Goal: Communication & Community: Answer question/provide support

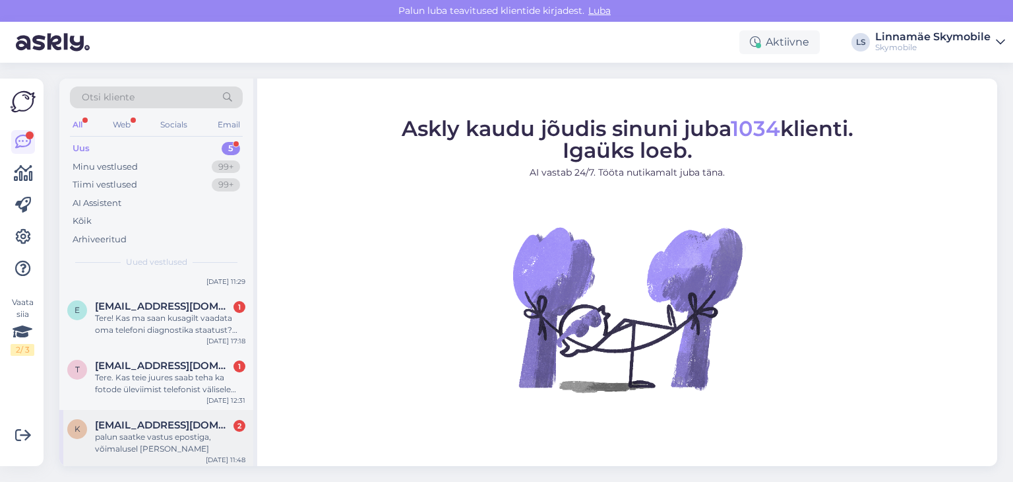
scroll to position [95, 0]
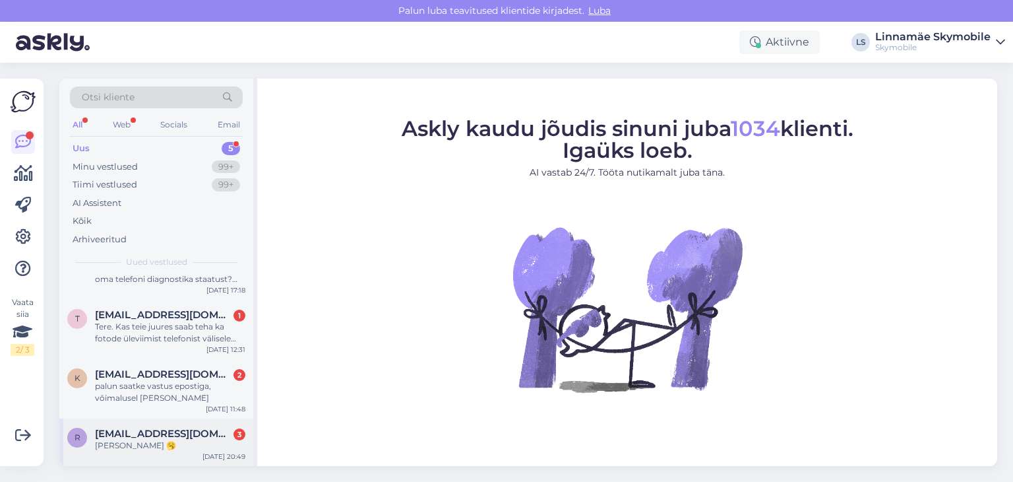
click at [143, 431] on span "[EMAIL_ADDRESS][DOMAIN_NAME]" at bounding box center [163, 434] width 137 height 12
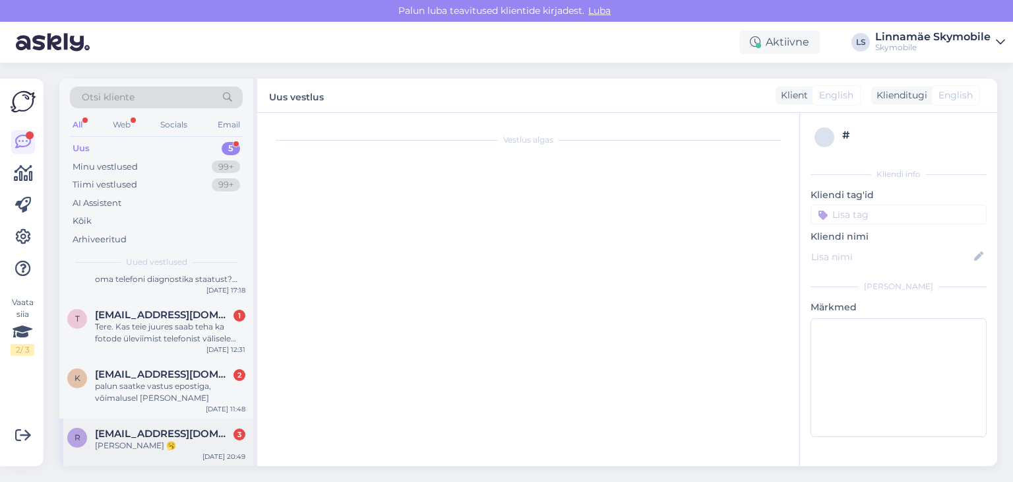
scroll to position [7, 0]
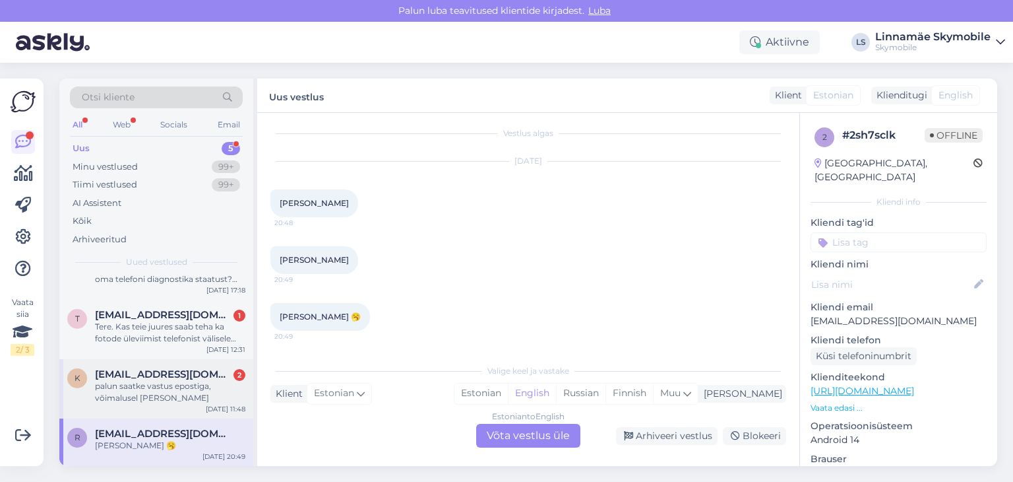
click at [158, 395] on div "palun saatke vastus epostiga, võimalusel [PERSON_NAME]" at bounding box center [170, 392] width 150 height 24
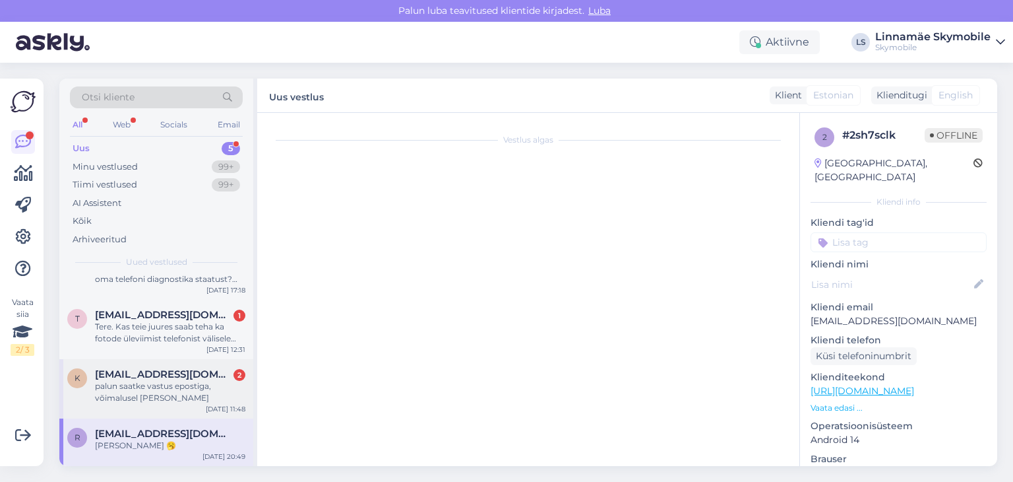
scroll to position [0, 0]
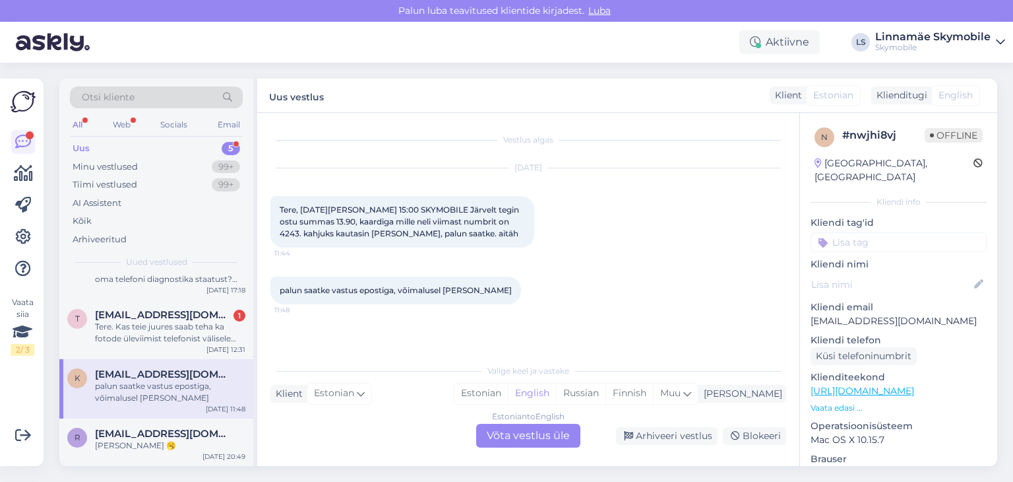
click at [881, 232] on input at bounding box center [899, 242] width 176 height 20
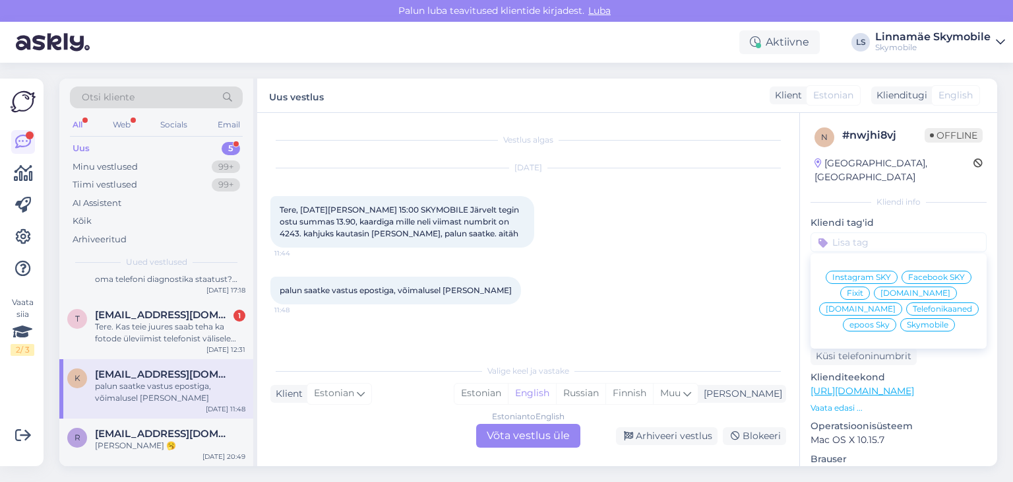
click at [907, 321] on span "Skymobile" at bounding box center [928, 325] width 42 height 8
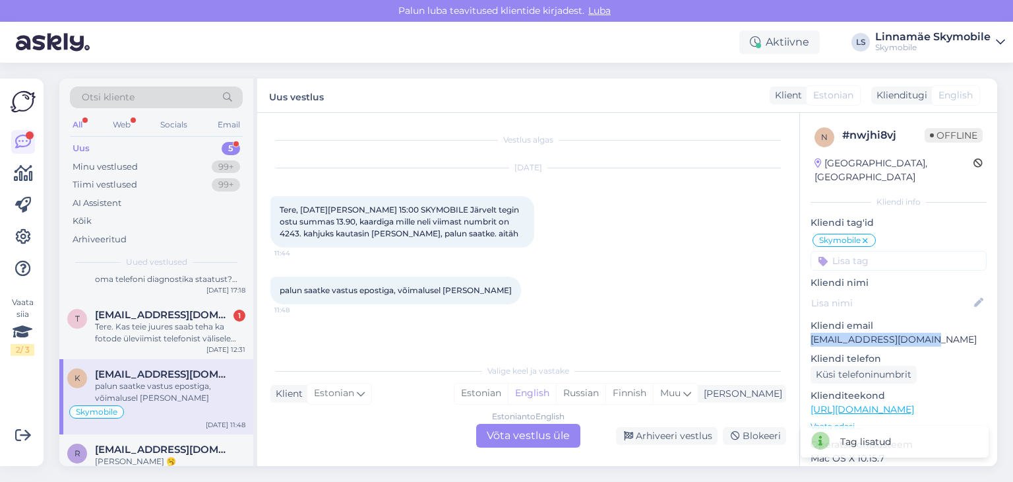
drag, startPoint x: 934, startPoint y: 319, endPoint x: 809, endPoint y: 322, distance: 125.4
click at [809, 322] on div "n # nwjhi8vj Offline [GEOGRAPHIC_DATA], Kuusalu Kliendi info Kliendi tag'id Sky…" at bounding box center [898, 400] width 197 height 575
copy p "[EMAIL_ADDRESS][DOMAIN_NAME]"
click at [508, 396] on div "Estonian" at bounding box center [481, 393] width 53 height 20
click at [526, 435] on div "Estonian to Estonian Võta vestlus üle" at bounding box center [528, 436] width 104 height 24
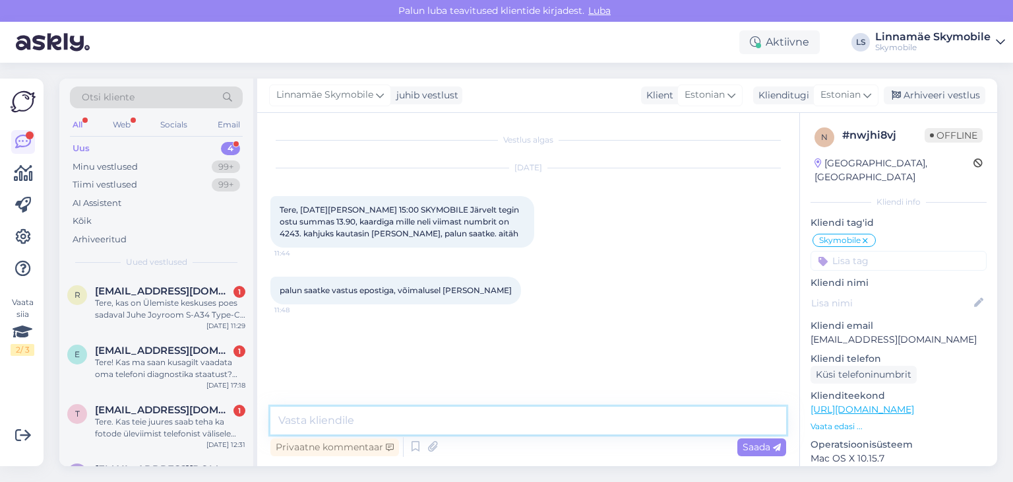
click at [440, 416] on textarea at bounding box center [528, 420] width 516 height 28
type textarea "[PERSON_NAME]"
click at [440, 416] on textarea at bounding box center [528, 420] width 516 height 28
type textarea "Tervist! Arve on saatnud emaili [PERSON_NAME]"
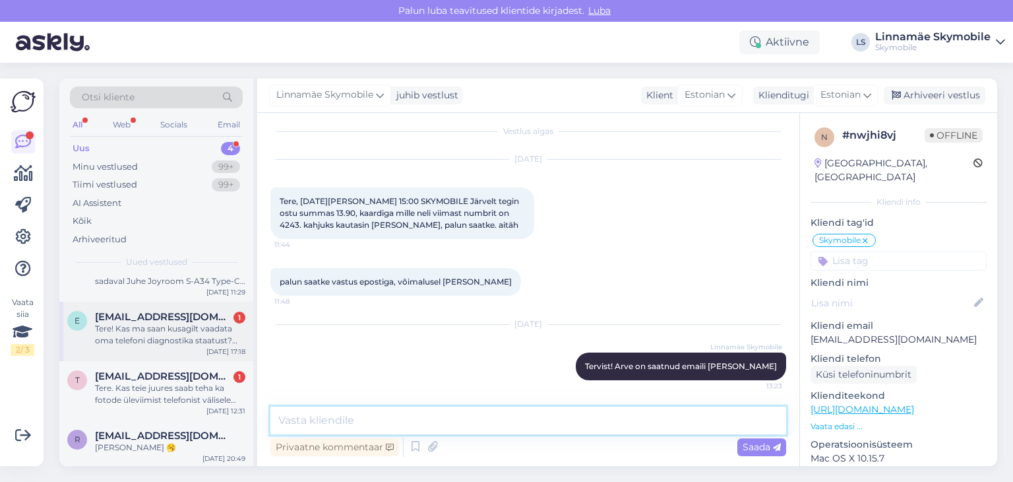
scroll to position [35, 0]
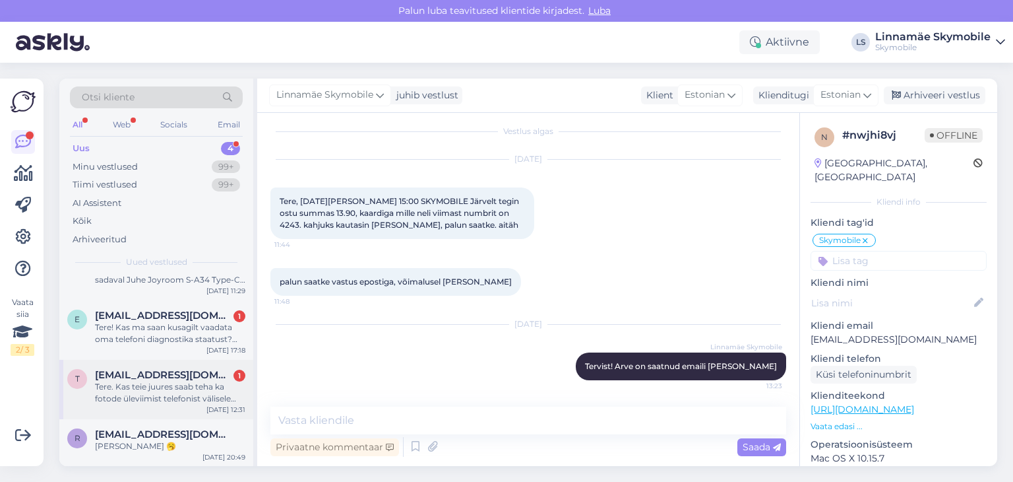
click at [147, 373] on span "[EMAIL_ADDRESS][DOMAIN_NAME]" at bounding box center [163, 375] width 137 height 12
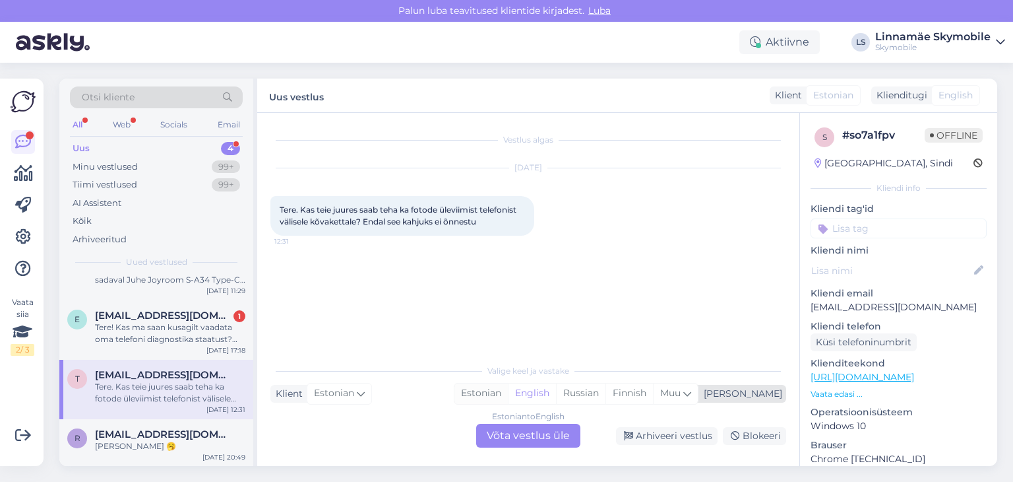
click at [508, 396] on div "Estonian" at bounding box center [481, 393] width 53 height 20
click at [494, 432] on div "Estonian to Estonian Võta vestlus üle" at bounding box center [528, 436] width 104 height 24
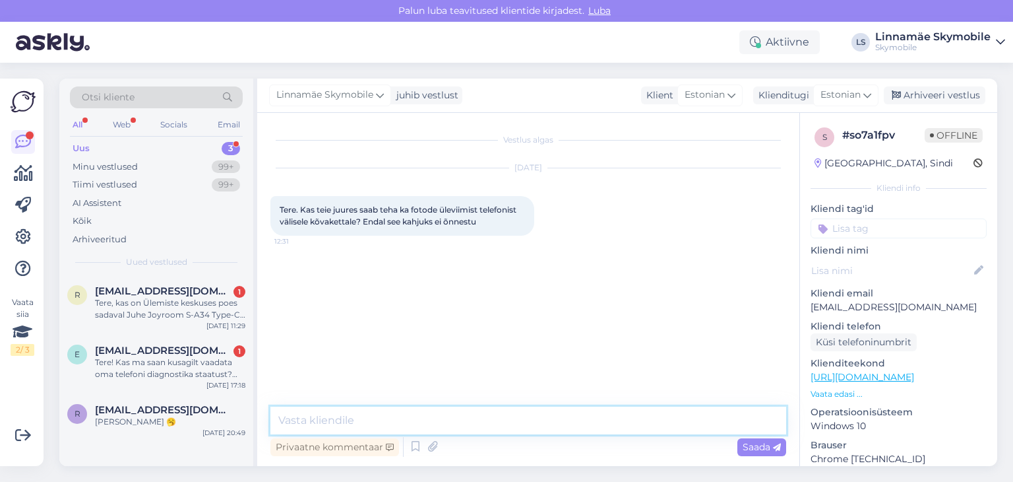
click at [455, 418] on textarea at bounding box center [528, 420] width 516 height 28
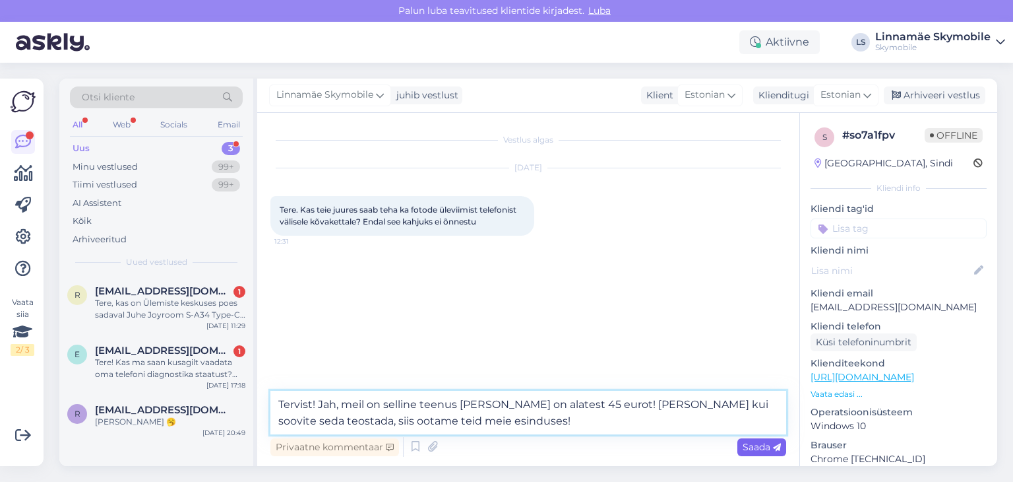
type textarea "Tervist! Jah, meil on selline teenus [PERSON_NAME] on alatest 45 eurot! [PERSON…"
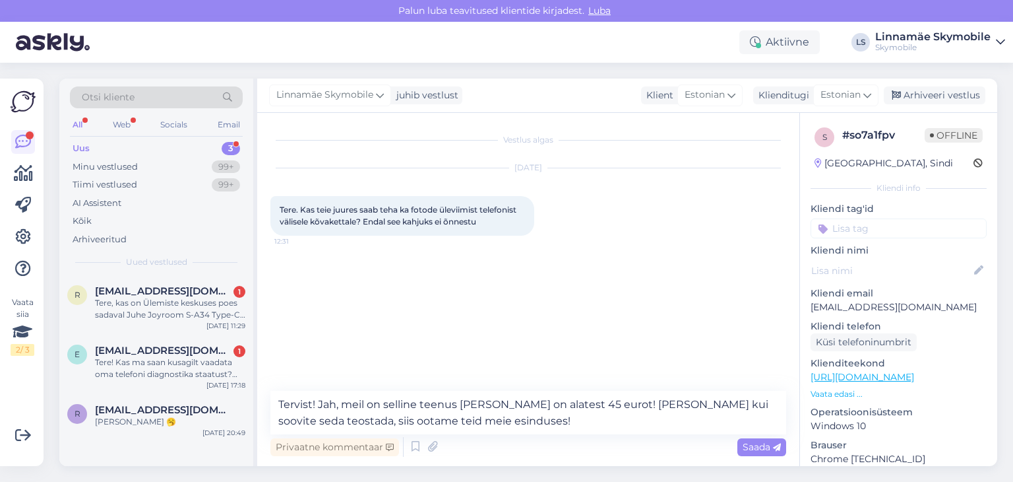
click at [775, 448] on icon at bounding box center [777, 447] width 8 height 8
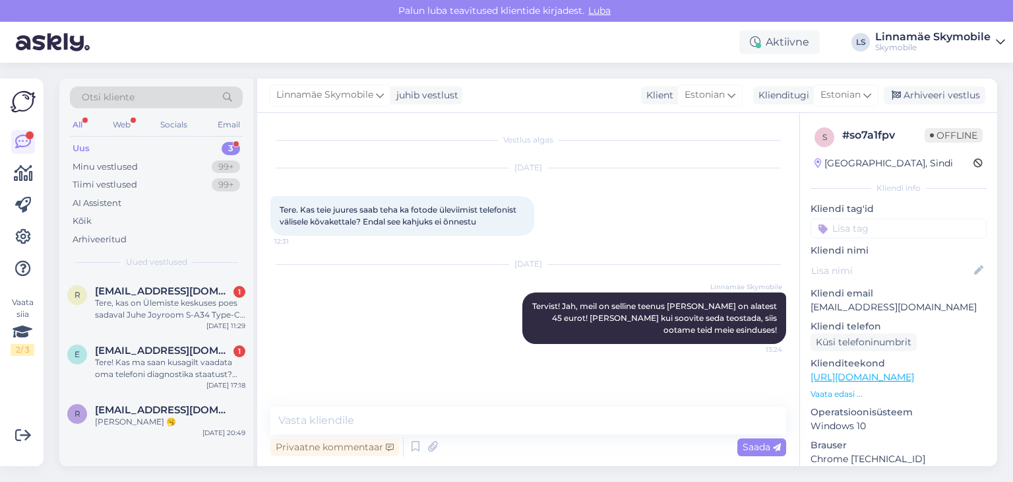
click at [840, 225] on input at bounding box center [899, 228] width 176 height 20
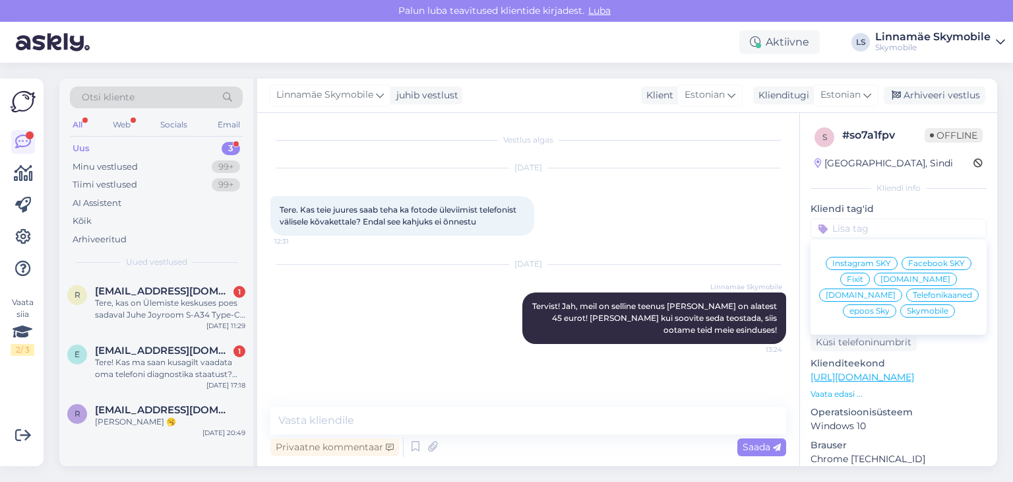
click at [907, 307] on span "Skymobile" at bounding box center [928, 311] width 42 height 8
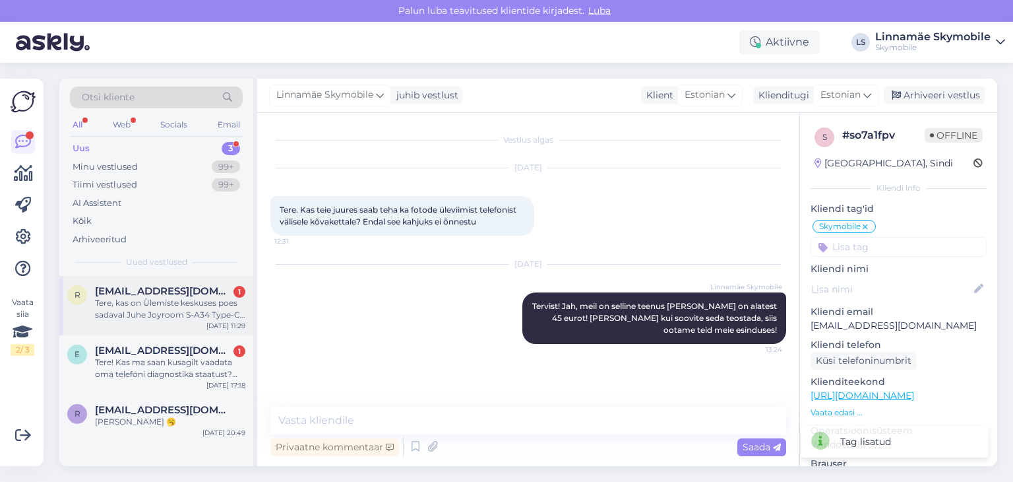
click at [148, 315] on div "Tere, kas on Ülemiste keskuses poes sadaval Juhe Joyroom S-A34 Type-C - Type-C …" at bounding box center [170, 309] width 150 height 24
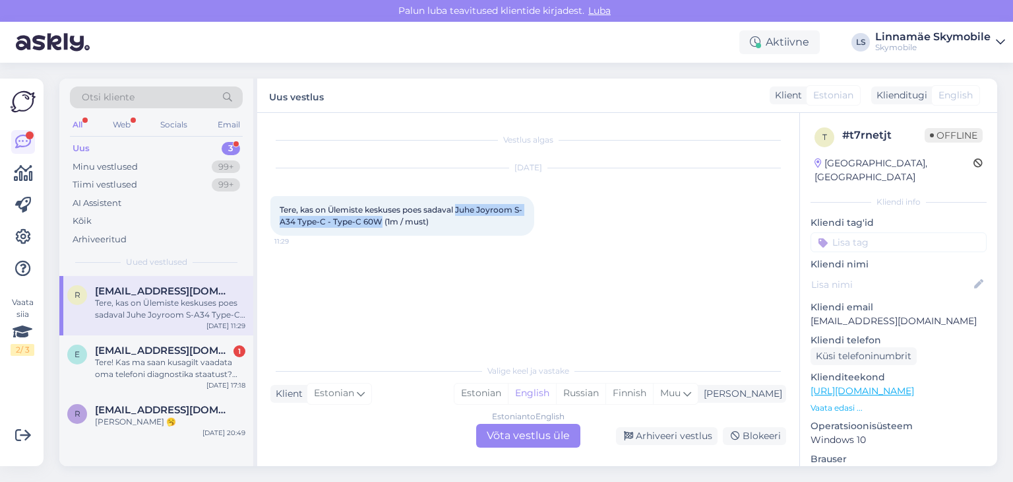
drag, startPoint x: 460, startPoint y: 209, endPoint x: 390, endPoint y: 233, distance: 73.9
click at [390, 233] on div "Tere, kas on Ülemiste keskuses poes sadaval Juhe Joyroom S-A34 Type-C - Type-C …" at bounding box center [402, 216] width 264 height 40
copy span "Juhe Joyroom S-A34 Type-C - Type-C 60W"
click at [508, 392] on div "Estonian" at bounding box center [481, 393] width 53 height 20
click at [524, 432] on div "Estonian to Estonian Võta vestlus üle" at bounding box center [528, 436] width 104 height 24
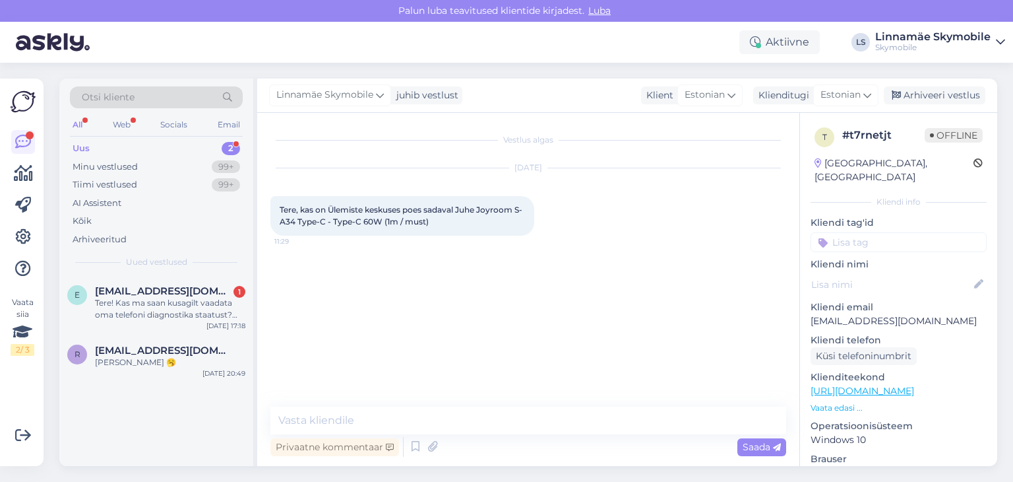
click at [900, 232] on input at bounding box center [899, 242] width 176 height 20
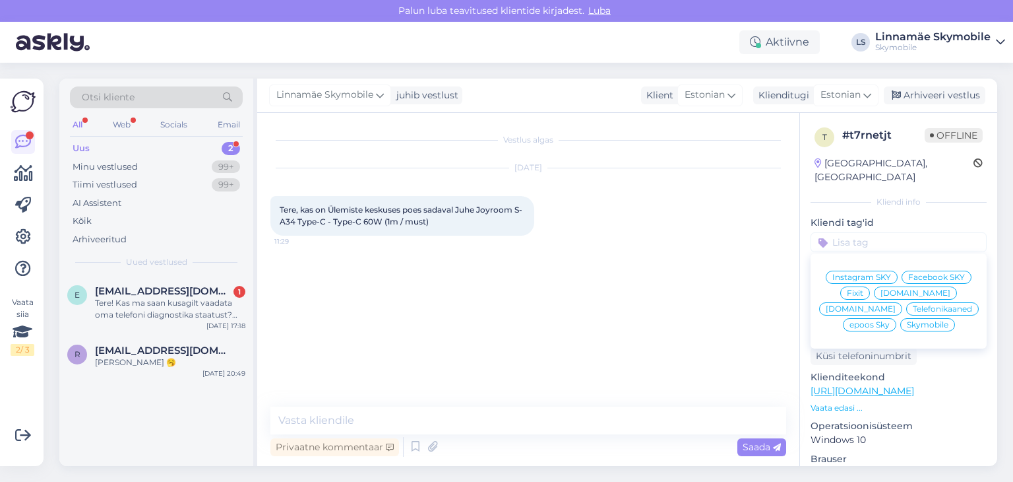
click at [896, 305] on span "[DOMAIN_NAME]" at bounding box center [861, 309] width 70 height 8
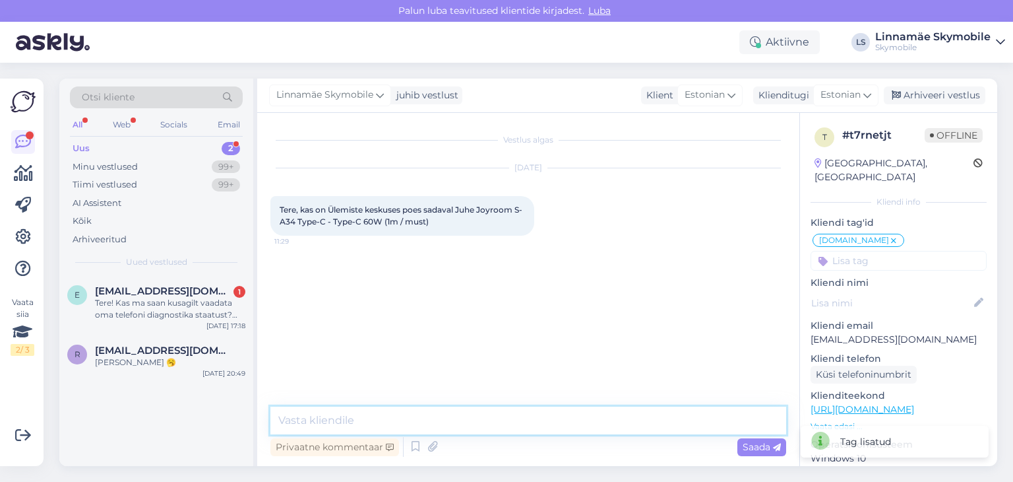
click at [449, 416] on textarea at bounding box center [528, 420] width 516 height 28
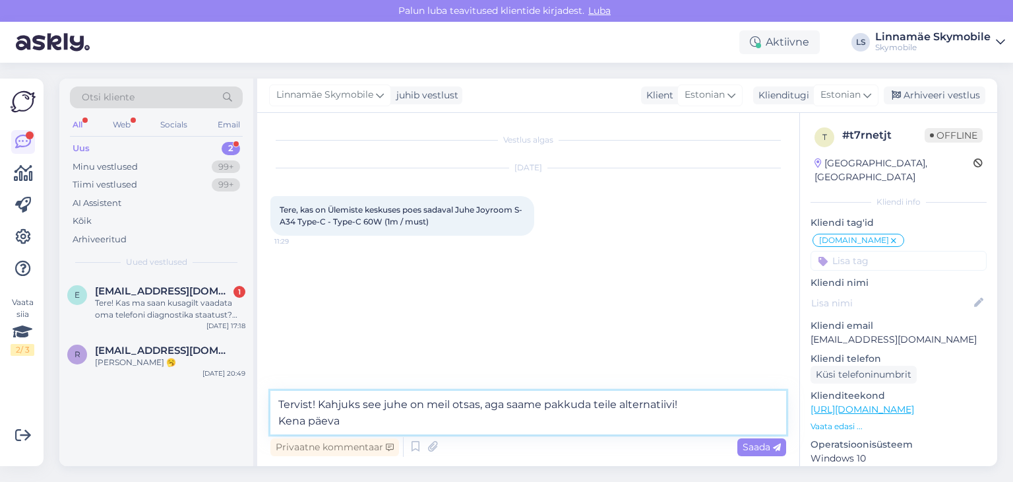
type textarea "Tervist! Kahjuks see juhe on meil otsas, aga saame pakkuda teile alternatiivi! …"
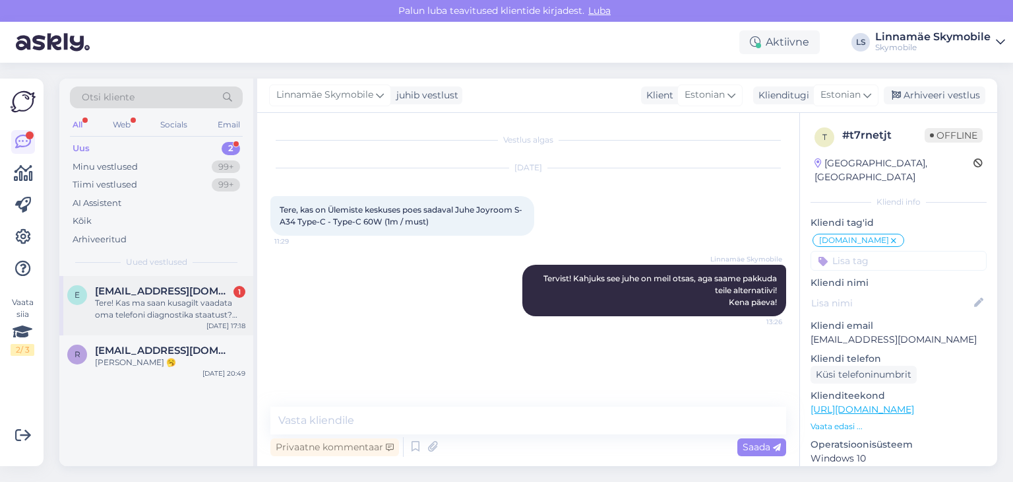
click at [127, 297] on div "Tere! Kas ma saan kusagilt vaadata oma telefoni diagnostika staatust? Hooldustö…" at bounding box center [170, 309] width 150 height 24
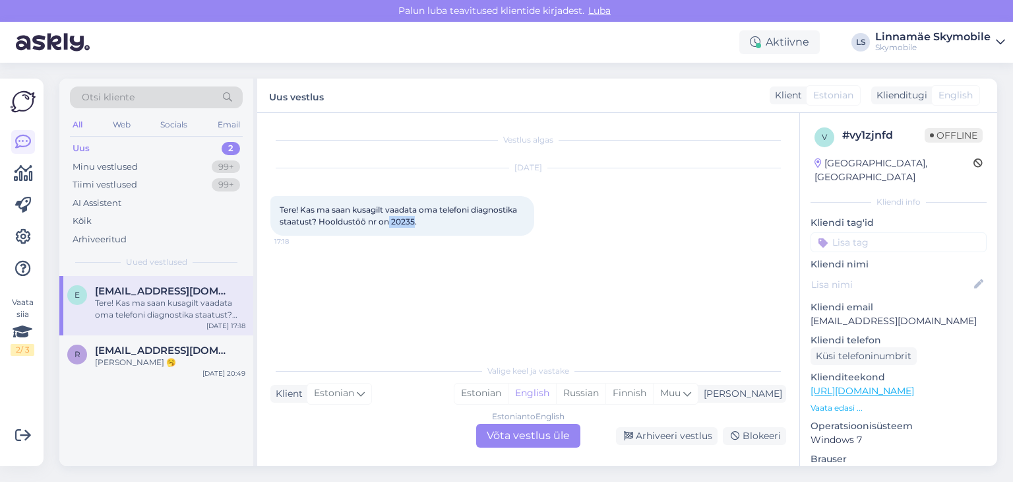
drag, startPoint x: 389, startPoint y: 222, endPoint x: 414, endPoint y: 226, distance: 25.4
click at [414, 226] on span "Tere! Kas ma saan kusagilt vaadata oma telefoni diagnostika staatust? Hooldustö…" at bounding box center [399, 216] width 239 height 22
copy span "20235"
click at [508, 389] on div "Estonian" at bounding box center [481, 393] width 53 height 20
click at [851, 233] on input at bounding box center [899, 242] width 176 height 20
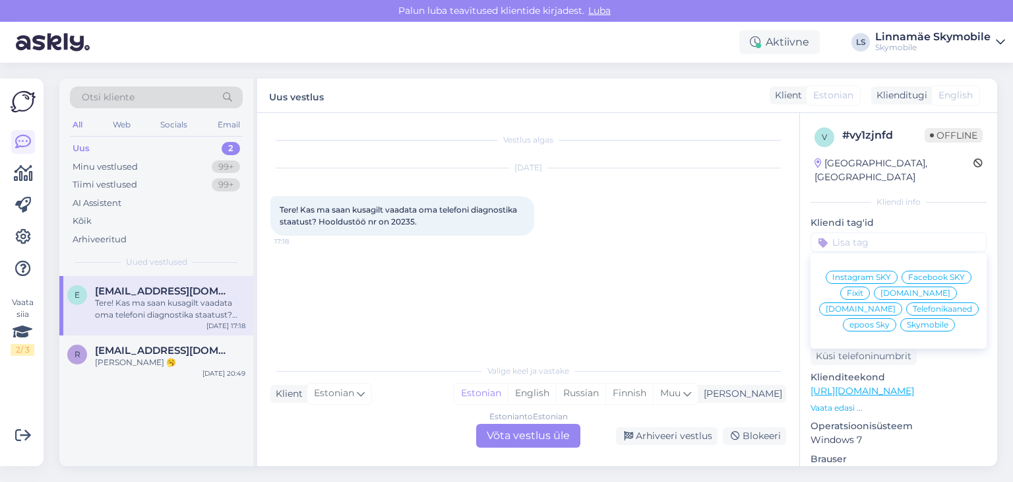
click at [907, 321] on span "Skymobile" at bounding box center [928, 325] width 42 height 8
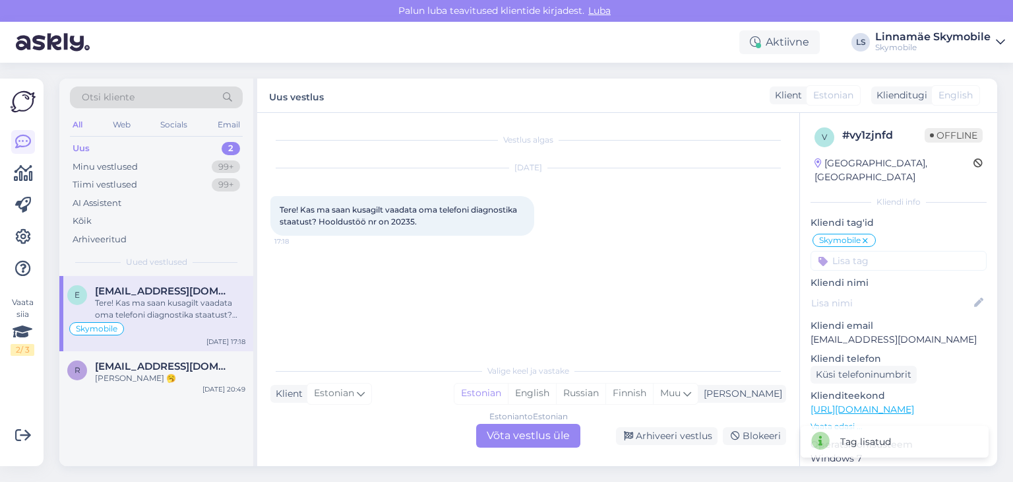
click at [863, 236] on icon at bounding box center [866, 241] width 8 height 11
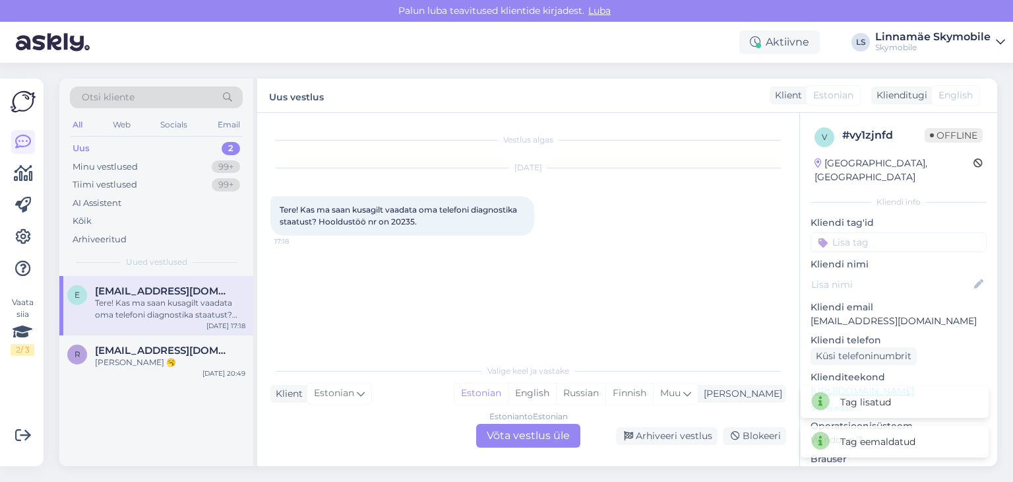
click at [863, 232] on input at bounding box center [899, 242] width 176 height 20
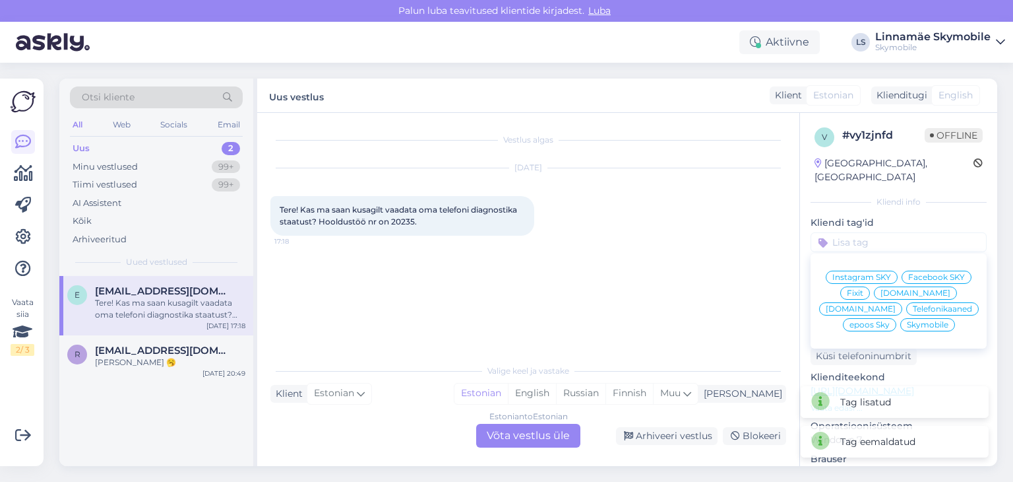
click at [896, 305] on span "[DOMAIN_NAME]" at bounding box center [861, 309] width 70 height 8
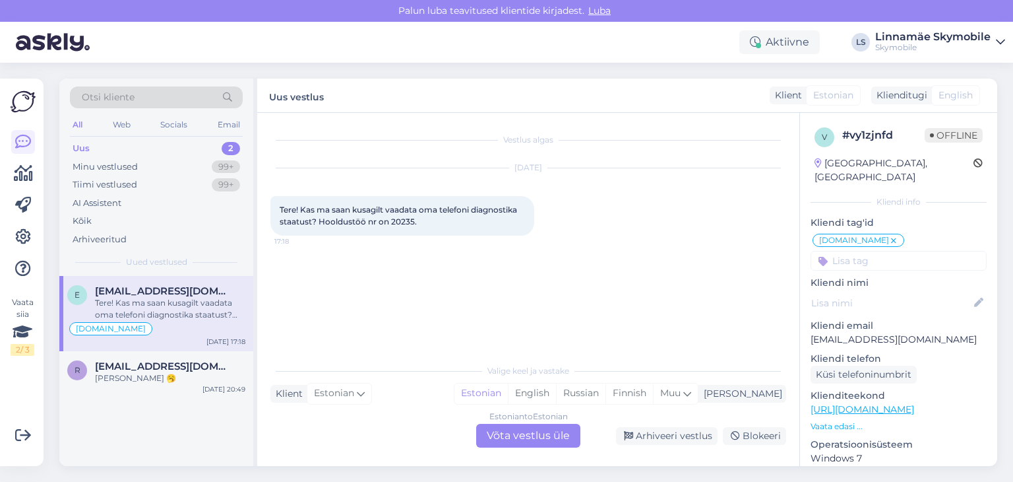
click at [520, 433] on div "Estonian to Estonian Võta vestlus üle" at bounding box center [528, 436] width 104 height 24
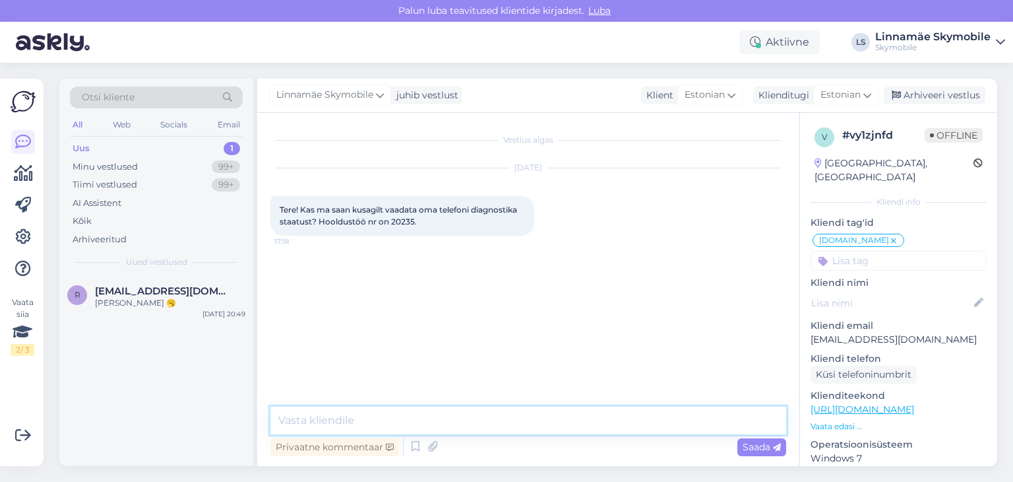
click at [442, 420] on textarea at bounding box center [528, 420] width 516 height 28
type textarea "T"
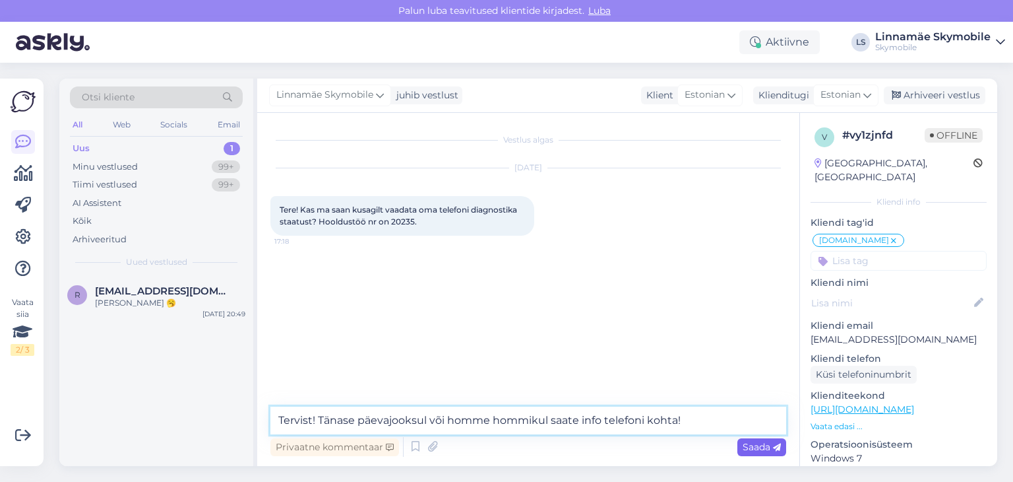
type textarea "Tervist! Tänase päevajooksul või homme hommikul saate info telefoni kohta!"
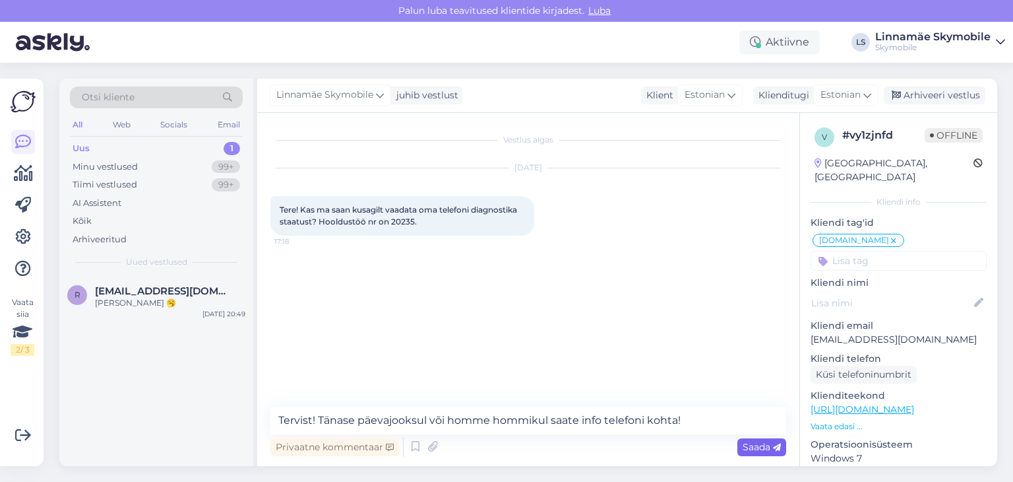
click at [760, 443] on span "Saada" at bounding box center [762, 447] width 38 height 12
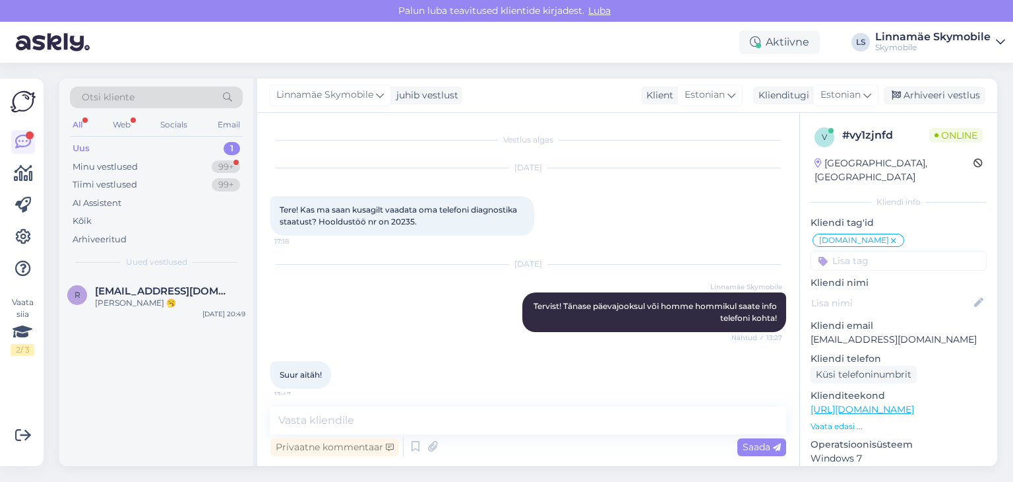
scroll to position [9, 0]
